Goal: Navigation & Orientation: Find specific page/section

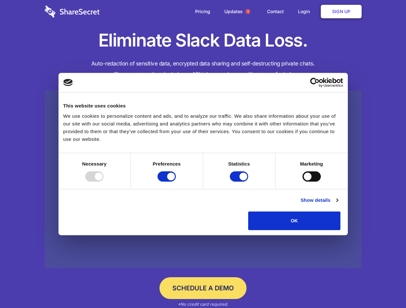
click at [103, 182] on div at bounding box center [94, 176] width 18 height 10
click at [176, 182] on input "Preferences" at bounding box center [166, 176] width 18 height 10
checkbox input "false"
click at [240, 182] on input "Statistics" at bounding box center [239, 176] width 18 height 10
checkbox input "false"
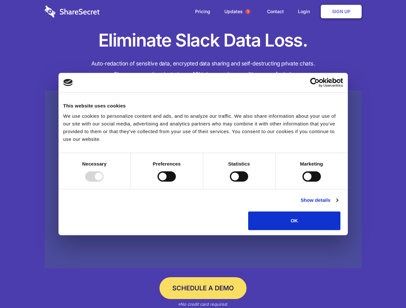
click at [302, 182] on input "Marketing" at bounding box center [311, 176] width 18 height 10
checkbox input "true"
click at [337, 204] on link "Show details" at bounding box center [318, 201] width 37 height 8
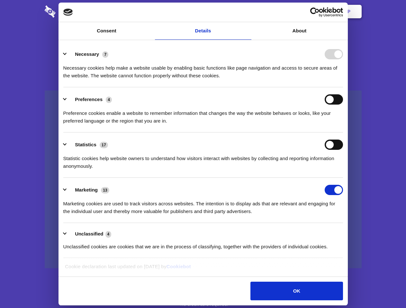
click at [343, 125] on div "Preferences 4 Preference cookies enable a website to remember information that …" at bounding box center [202, 109] width 279 height 31
click at [247, 12] on span "1" at bounding box center [247, 11] width 5 height 5
